Goal: Transaction & Acquisition: Download file/media

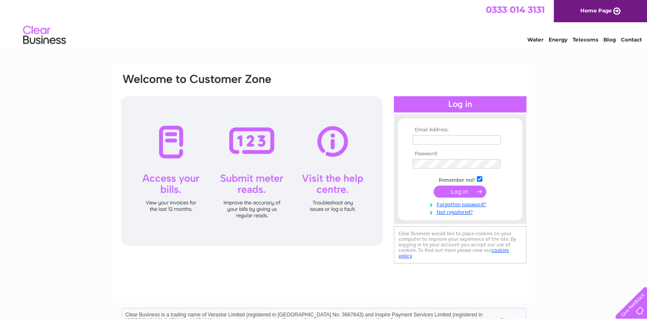
type input "[EMAIL_ADDRESS][DOMAIN_NAME]"
click at [466, 189] on input "submit" at bounding box center [460, 192] width 53 height 12
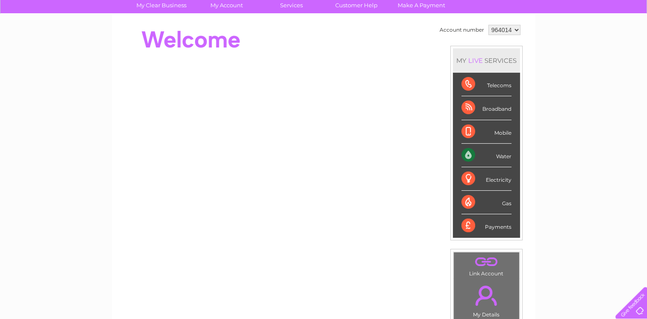
scroll to position [43, 0]
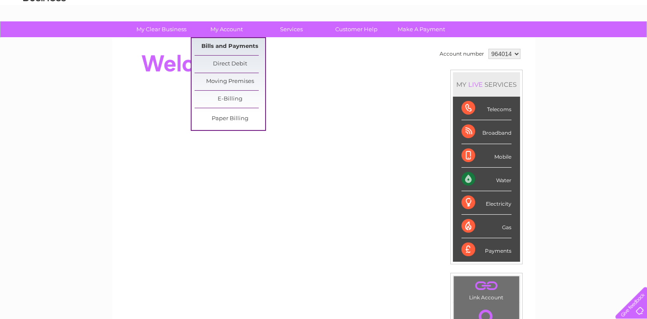
click at [237, 43] on link "Bills and Payments" at bounding box center [230, 46] width 71 height 17
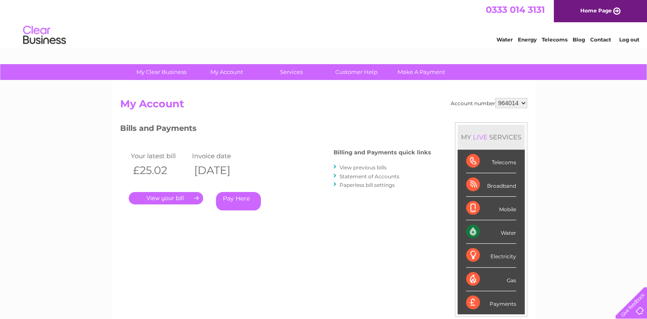
click at [178, 194] on link "." at bounding box center [166, 198] width 74 height 12
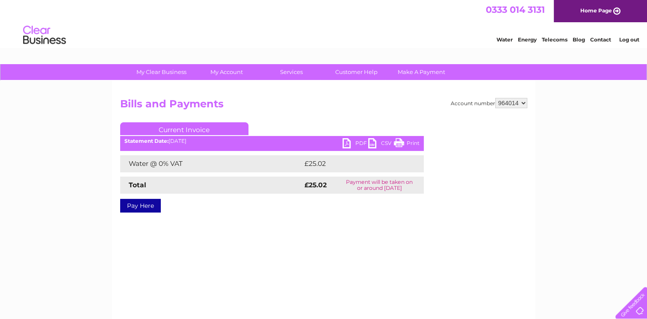
click at [348, 145] on link "PDF" at bounding box center [356, 144] width 26 height 12
click at [214, 129] on link "Current Invoice" at bounding box center [184, 128] width 128 height 13
click at [523, 102] on select "964014" at bounding box center [511, 103] width 32 height 10
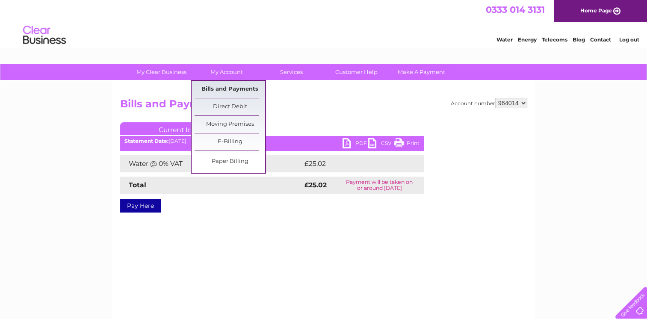
click at [225, 86] on link "Bills and Payments" at bounding box center [230, 89] width 71 height 17
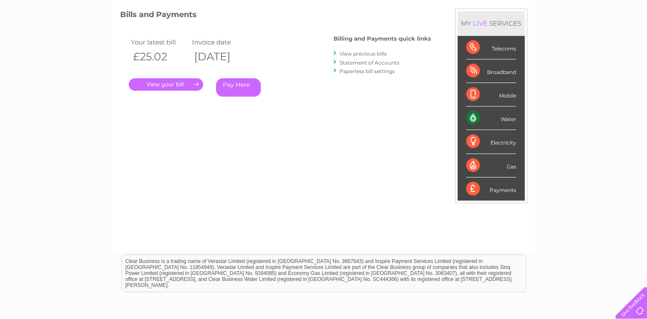
scroll to position [128, 0]
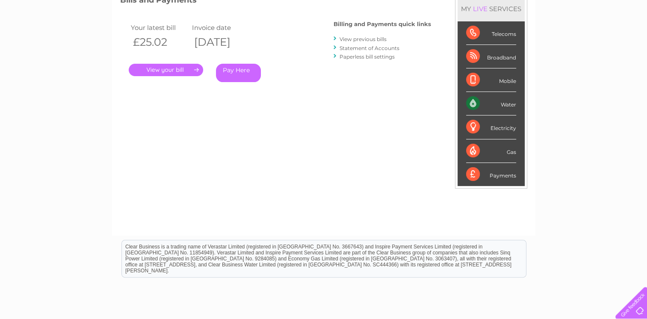
click at [366, 39] on link "View previous bills" at bounding box center [363, 39] width 47 height 6
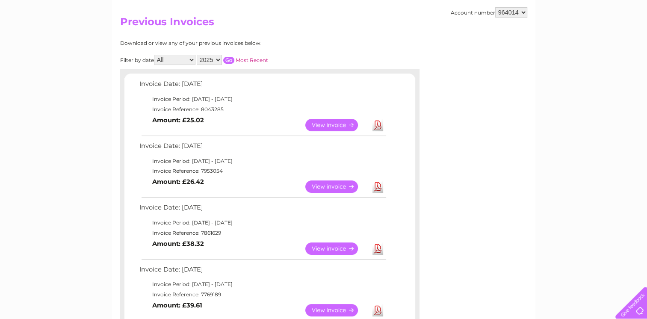
scroll to position [86, 0]
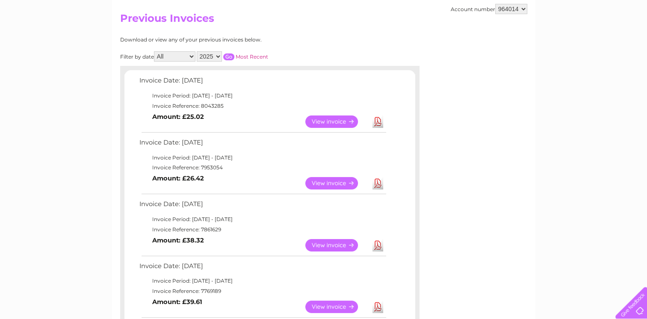
click at [334, 181] on link "View" at bounding box center [336, 183] width 63 height 12
click at [379, 181] on link "Download" at bounding box center [378, 183] width 11 height 12
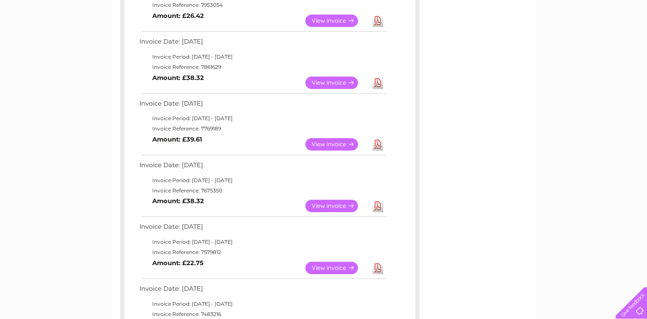
scroll to position [257, 0]
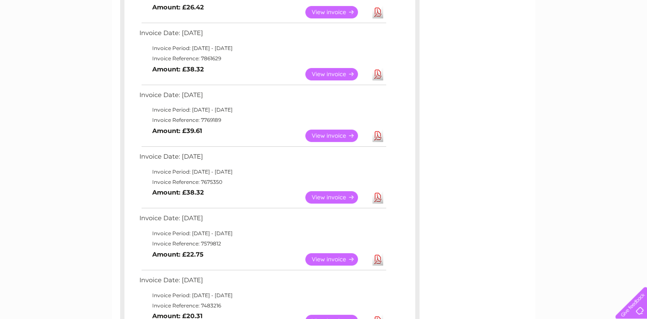
click at [379, 260] on link "Download" at bounding box center [378, 259] width 11 height 12
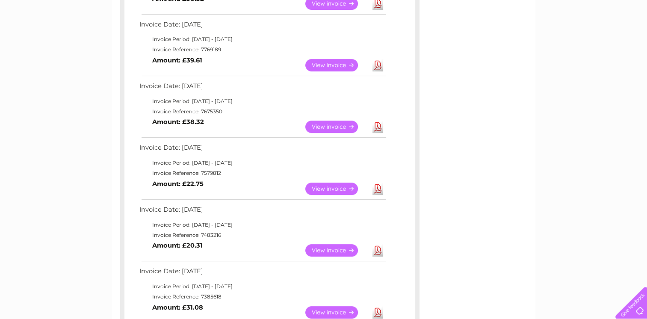
scroll to position [342, 0]
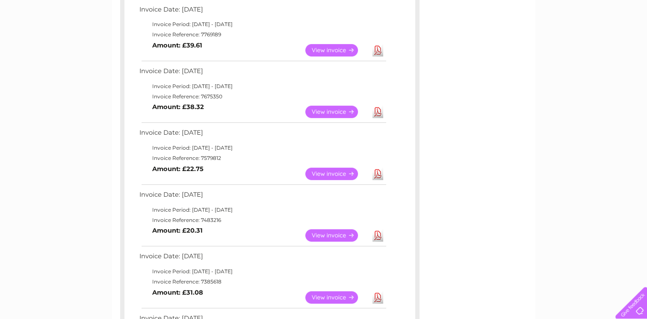
click at [376, 234] on link "Download" at bounding box center [378, 235] width 11 height 12
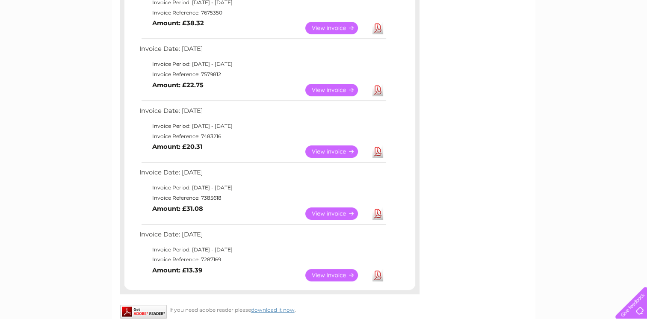
scroll to position [428, 0]
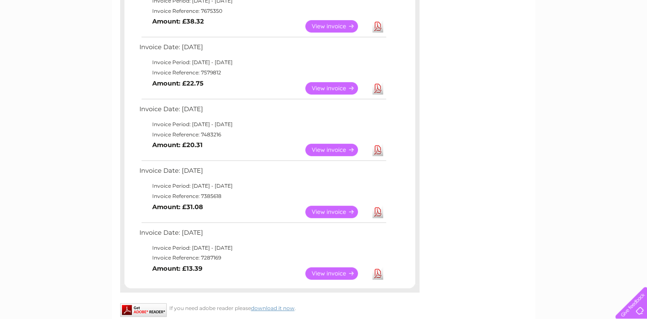
click at [376, 273] on link "Download" at bounding box center [378, 273] width 11 height 12
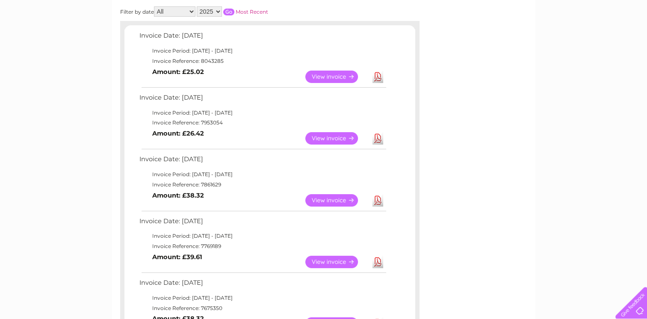
scroll to position [128, 0]
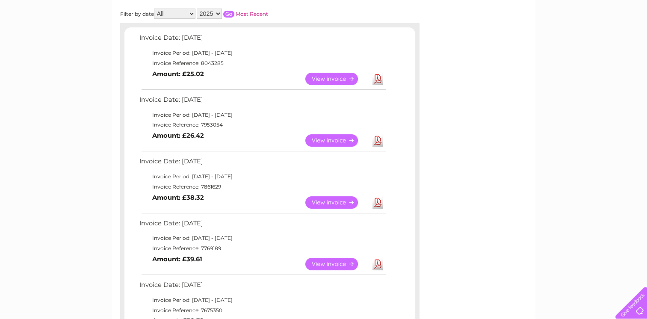
click at [216, 12] on select "2025 2024 2023 2022" at bounding box center [209, 14] width 25 height 10
select select "2024"
click at [198, 9] on select "2025 2024 2023 2022" at bounding box center [209, 14] width 25 height 10
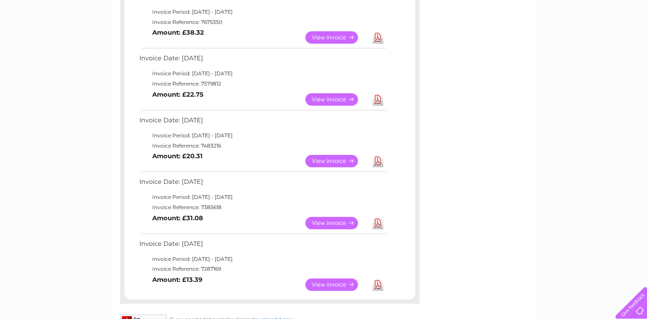
scroll to position [470, 0]
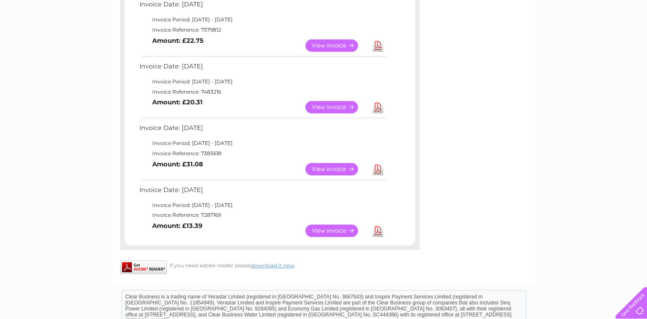
click at [379, 231] on link "Download" at bounding box center [378, 231] width 11 height 12
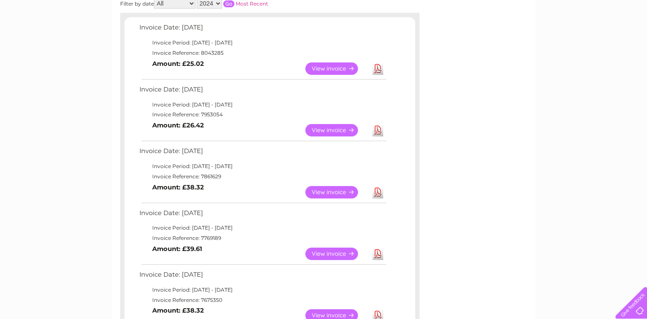
scroll to position [43, 0]
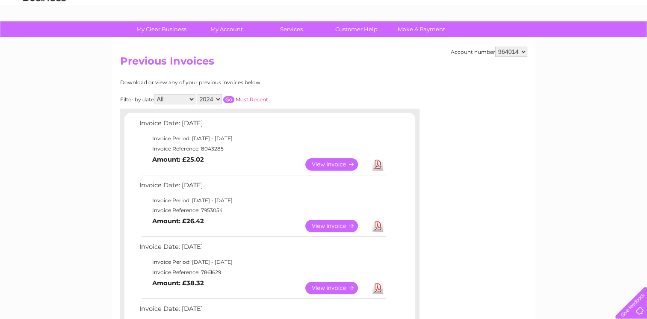
click at [227, 98] on input "button" at bounding box center [228, 99] width 11 height 7
click at [377, 163] on link "Download" at bounding box center [378, 164] width 11 height 12
click at [371, 227] on td "Download" at bounding box center [377, 226] width 15 height 17
click at [377, 226] on link "Download" at bounding box center [378, 226] width 11 height 12
click at [379, 288] on link "Download" at bounding box center [378, 288] width 11 height 12
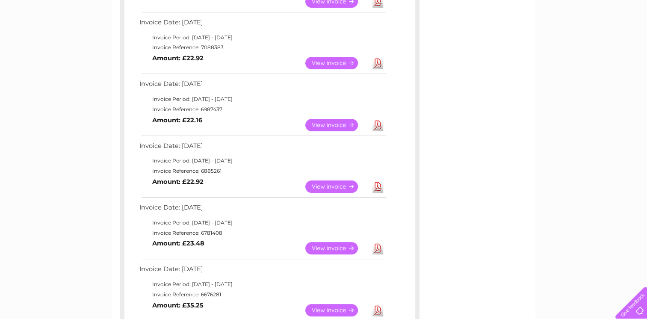
scroll to position [214, 0]
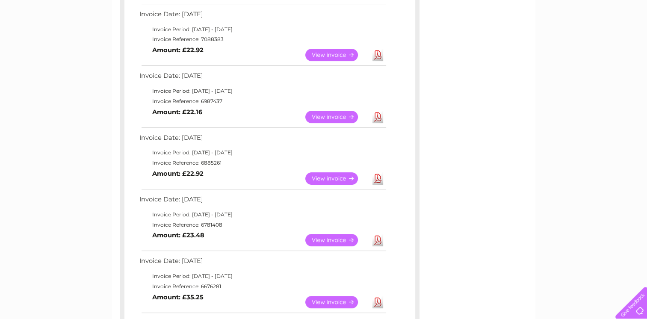
click at [377, 177] on link "Download" at bounding box center [378, 178] width 11 height 12
click at [376, 237] on link "Download" at bounding box center [378, 240] width 11 height 12
click at [377, 302] on link "Download" at bounding box center [378, 302] width 11 height 12
